Goal: Navigation & Orientation: Understand site structure

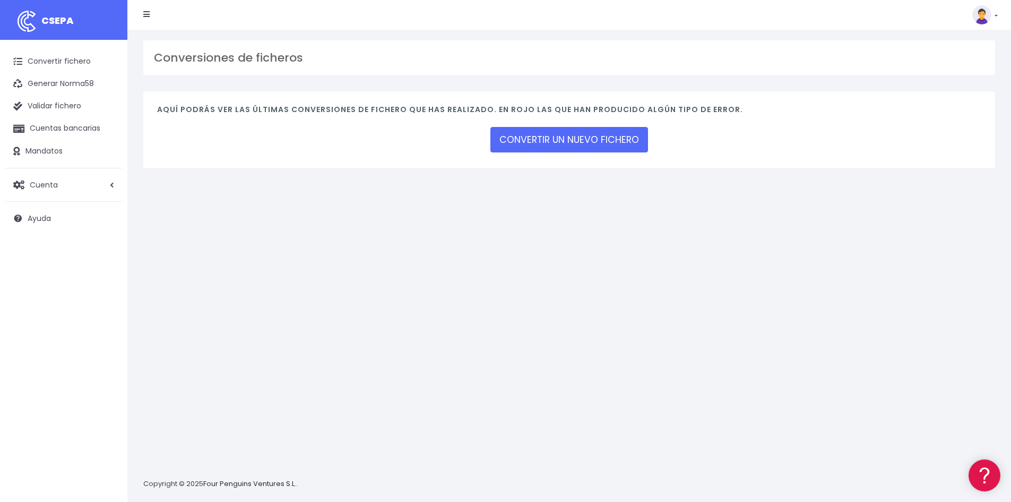
click at [976, 13] on img at bounding box center [982, 14] width 19 height 19
click at [953, 70] on link "Facturación" at bounding box center [960, 66] width 73 height 20
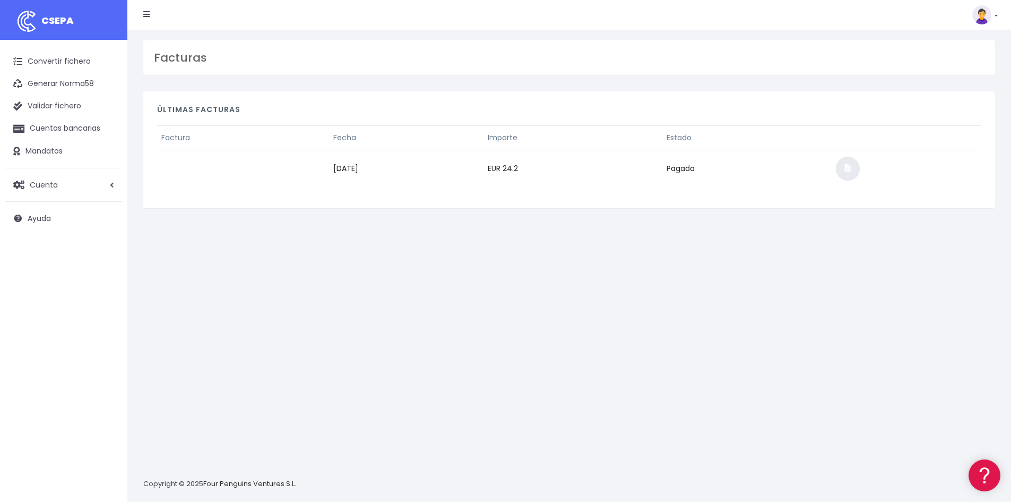
click at [851, 164] on span at bounding box center [848, 167] width 6 height 7
click at [64, 185] on link "Cuenta" at bounding box center [63, 185] width 117 height 22
click at [46, 255] on link "Facturación" at bounding box center [69, 248] width 105 height 19
click at [43, 61] on link "Convertir fichero" at bounding box center [63, 61] width 117 height 22
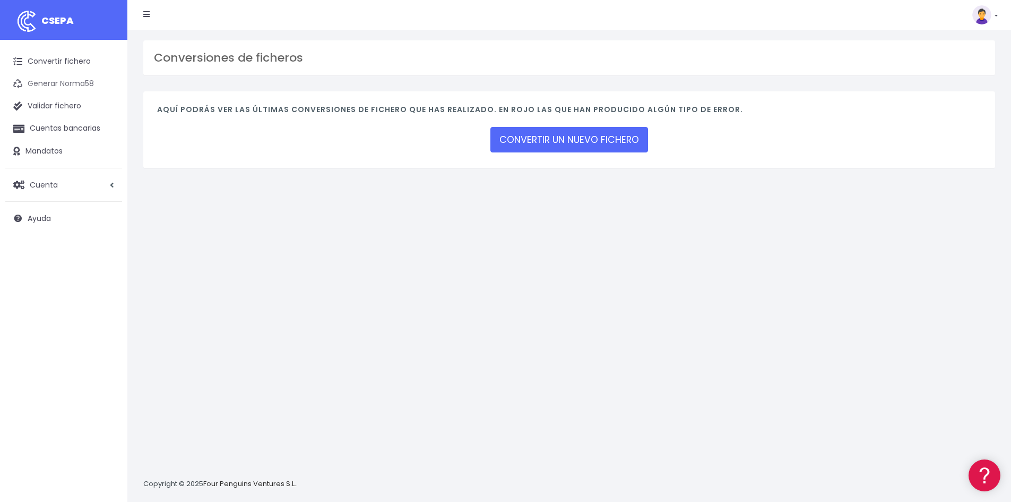
click at [70, 84] on link "Generar Norma58" at bounding box center [63, 84] width 117 height 22
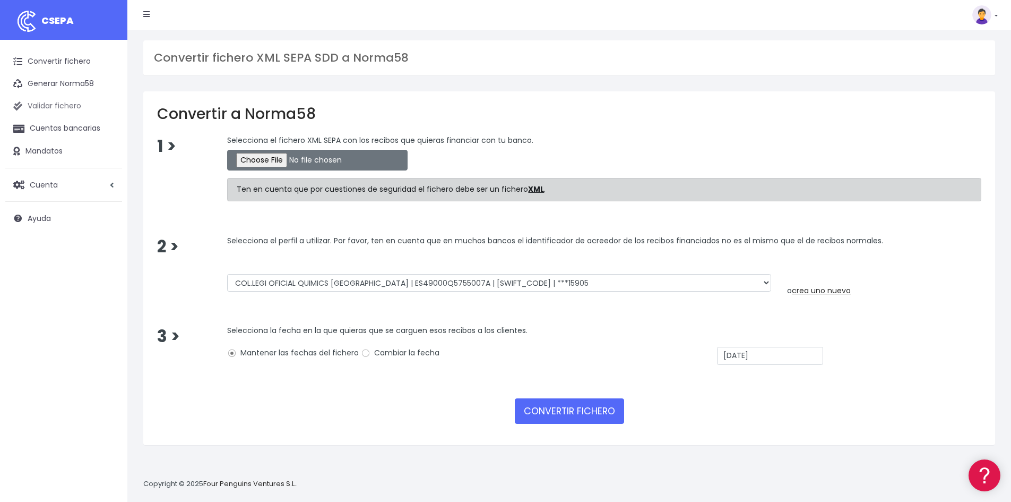
click at [71, 102] on link "Validar fichero" at bounding box center [63, 106] width 117 height 22
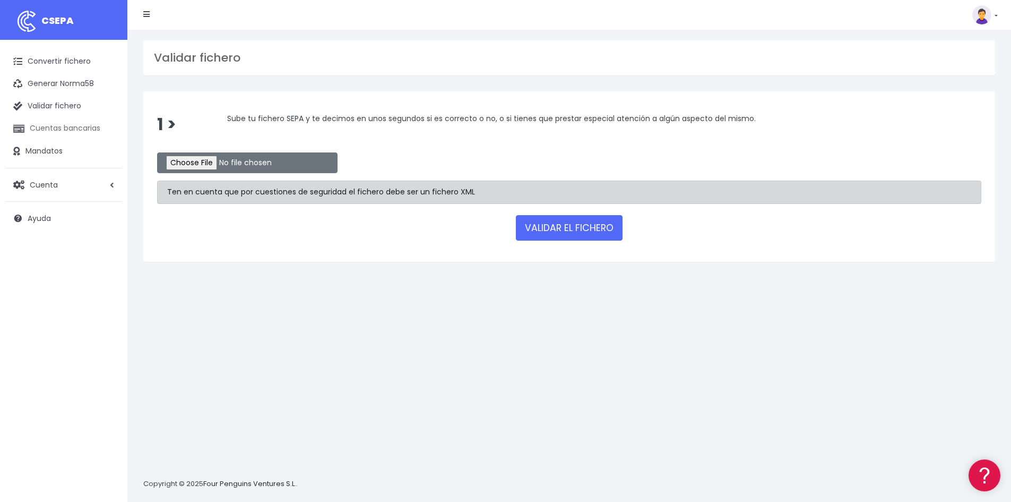
click at [65, 124] on link "Cuentas bancarias" at bounding box center [63, 128] width 117 height 22
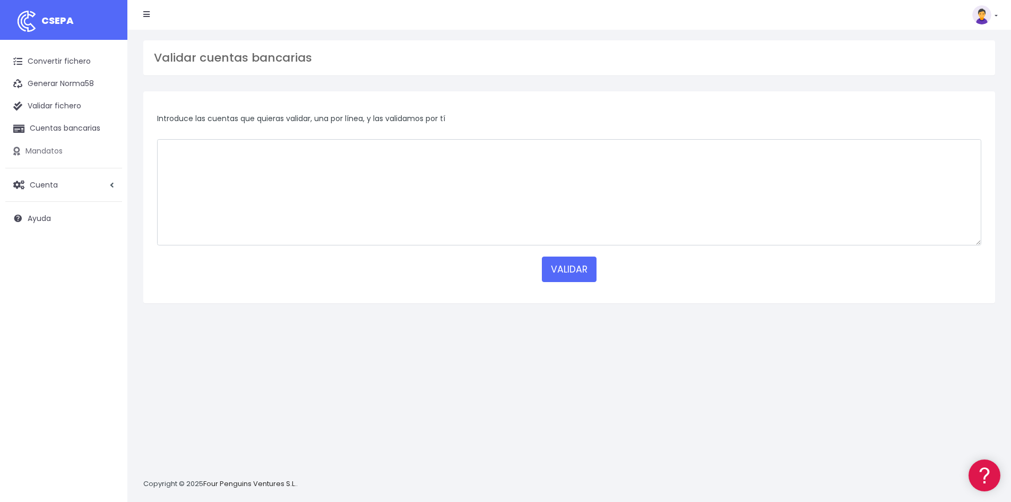
click at [51, 150] on link "Mandatos" at bounding box center [63, 151] width 117 height 22
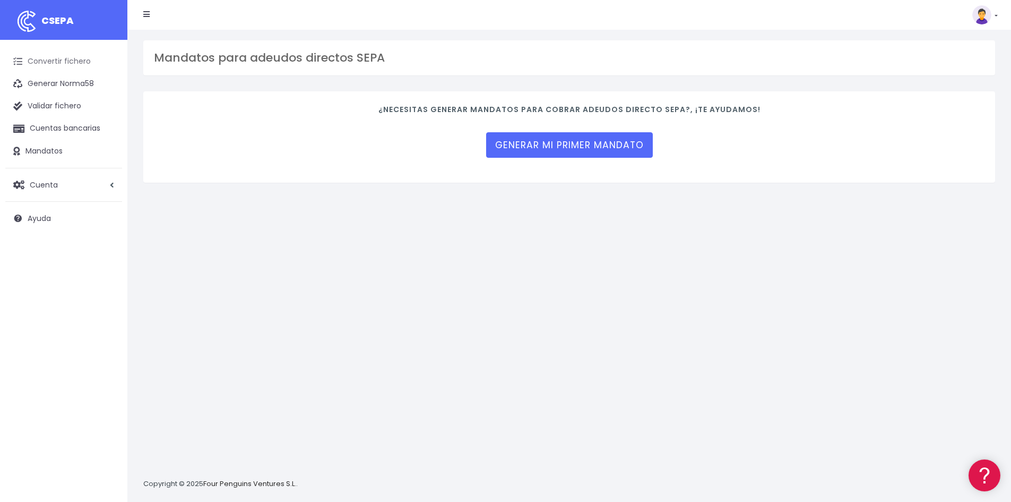
click at [55, 62] on link "Convertir fichero" at bounding box center [63, 61] width 117 height 22
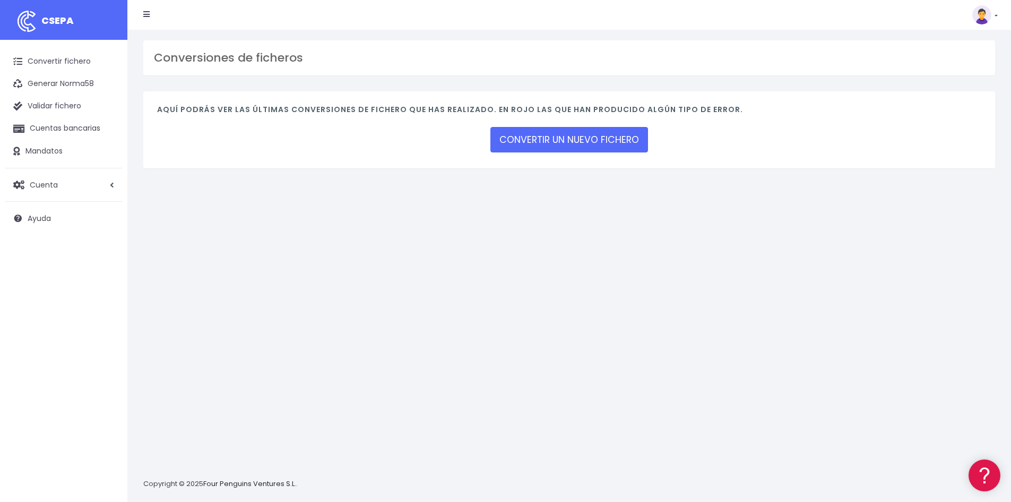
click at [987, 16] on img at bounding box center [982, 14] width 19 height 19
click at [64, 192] on link "Cuenta" at bounding box center [63, 185] width 117 height 22
click at [58, 213] on link "Perfiles" at bounding box center [69, 210] width 105 height 19
